Goal: Transaction & Acquisition: Download file/media

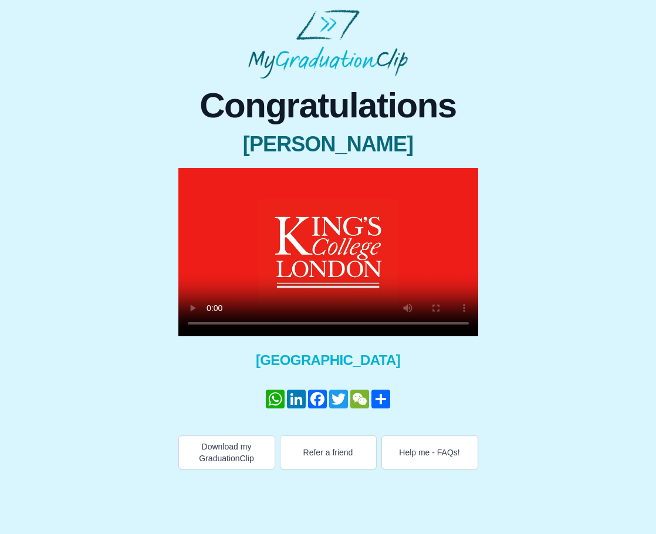
click at [523, 273] on div "Congratulations [PERSON_NAME] × Share your GraduationClip now! WhatsApp LinkedI…" at bounding box center [327, 274] width 637 height 390
click at [233, 456] on button "Download my GraduationClip" at bounding box center [226, 452] width 97 height 34
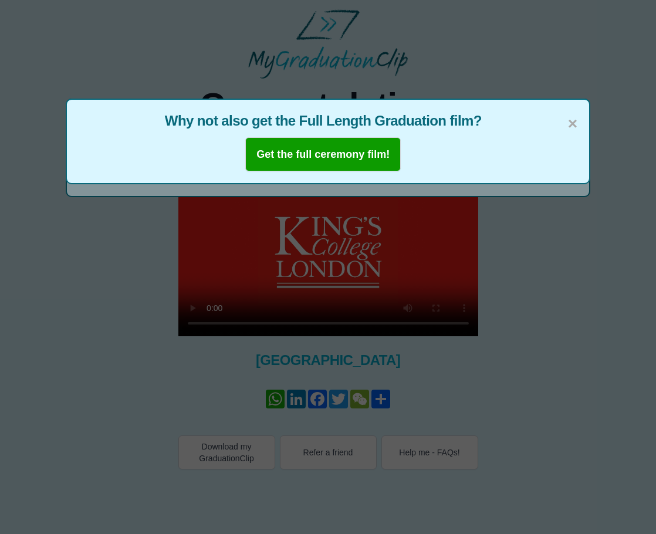
click at [580, 390] on div "× Why not also get the Full Length Graduation film? Get the full ceremony film!" at bounding box center [328, 267] width 656 height 534
click at [368, 160] on b "Get the full ceremony film!" at bounding box center [322, 154] width 133 height 12
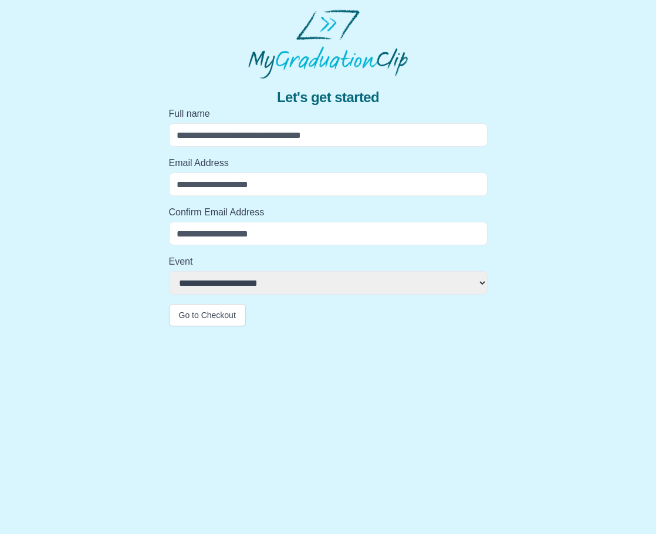
click at [316, 135] on input "Full name" at bounding box center [328, 134] width 319 height 23
click at [362, 75] on img at bounding box center [328, 43] width 160 height 69
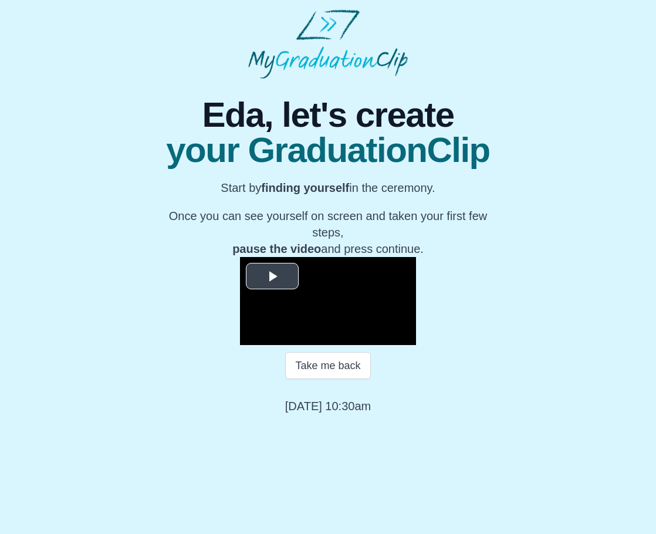
click at [272, 276] on span "Video Player" at bounding box center [272, 276] width 0 height 0
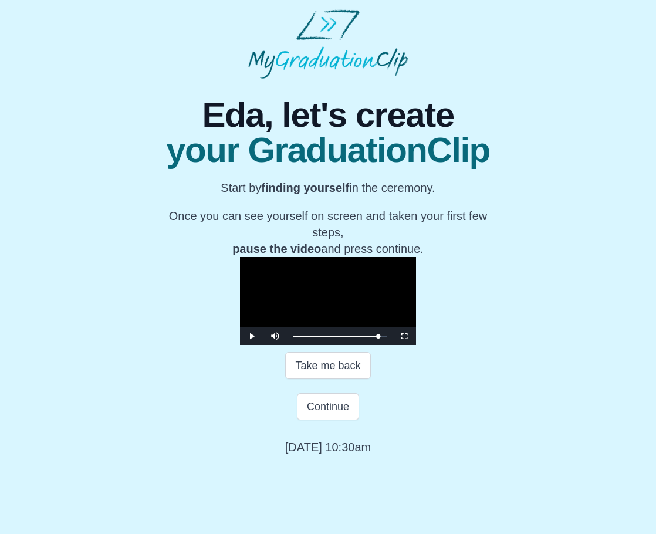
click at [339, 340] on video "Video Player" at bounding box center [328, 301] width 176 height 88
click at [275, 327] on span "Video Player" at bounding box center [275, 327] width 0 height 0
click at [405, 345] on video "Video Player" at bounding box center [328, 301] width 176 height 88
click at [416, 345] on video "Video Player" at bounding box center [328, 301] width 176 height 88
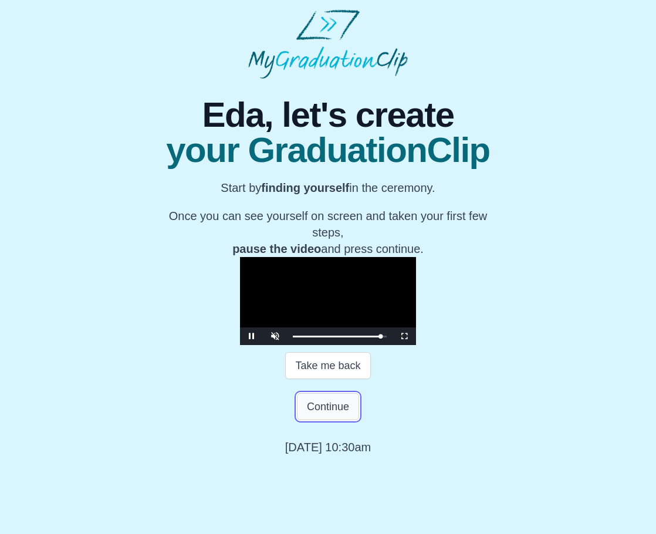
click at [329, 420] on button "Continue" at bounding box center [328, 406] width 62 height 27
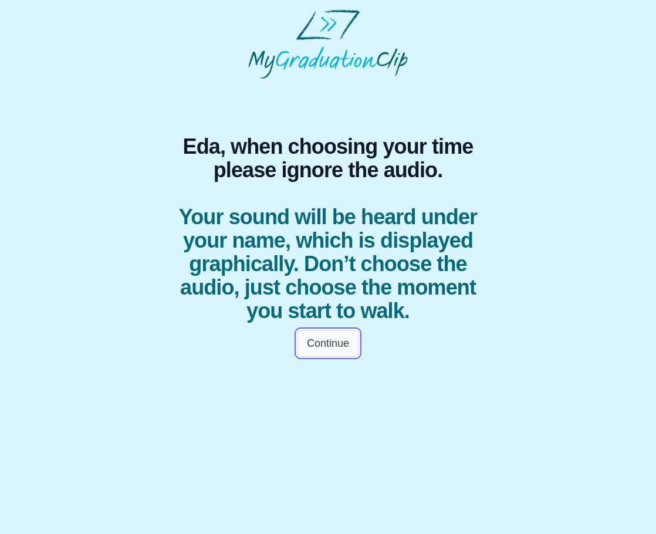
click at [340, 336] on button "Continue" at bounding box center [328, 343] width 62 height 27
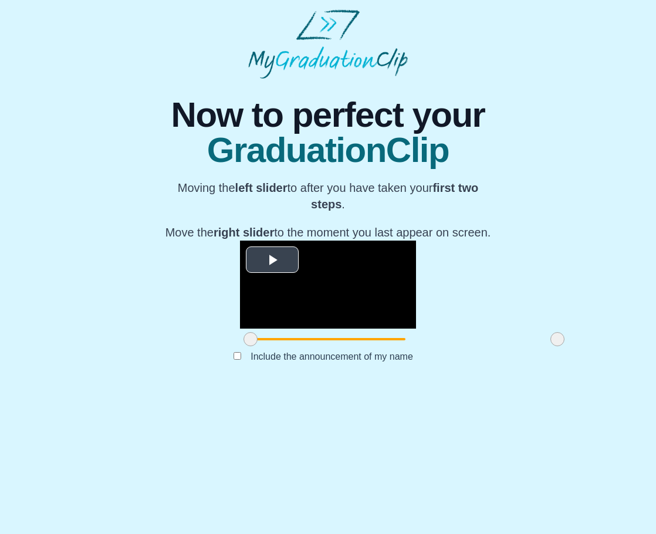
click at [272, 260] on span "Video Player" at bounding box center [272, 260] width 0 height 0
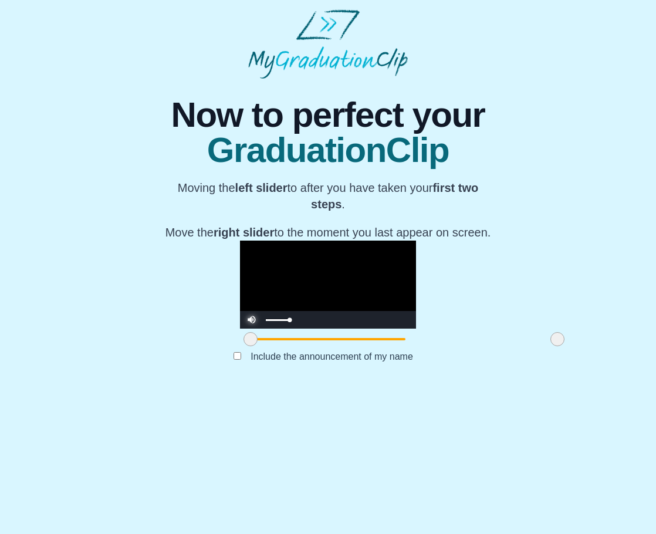
click at [252, 311] on span "Video Player" at bounding box center [252, 311] width 0 height 0
click at [104, 89] on div "**********" at bounding box center [327, 232] width 637 height 307
drag, startPoint x: 175, startPoint y: 455, endPoint x: 397, endPoint y: 450, distance: 221.8
click at [465, 346] on span at bounding box center [472, 339] width 14 height 14
click at [296, 239] on p "Move the right slider to the moment you last appear on screen." at bounding box center [328, 232] width 328 height 16
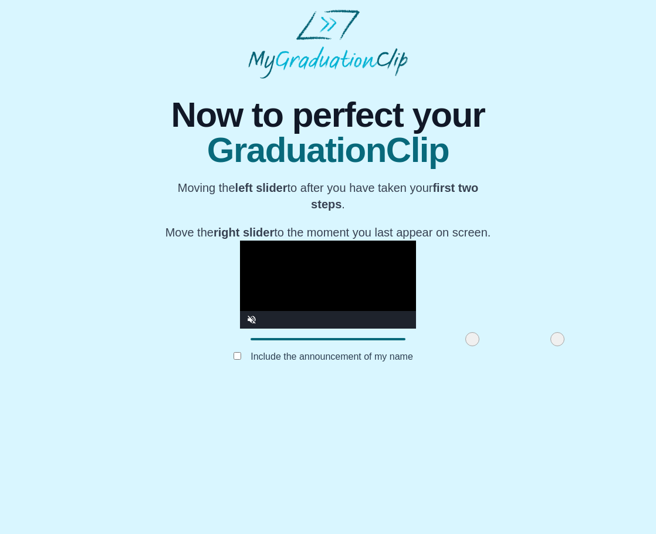
click at [305, 329] on video "Video Player" at bounding box center [328, 285] width 176 height 88
